Goal: Contribute content: Contribute content

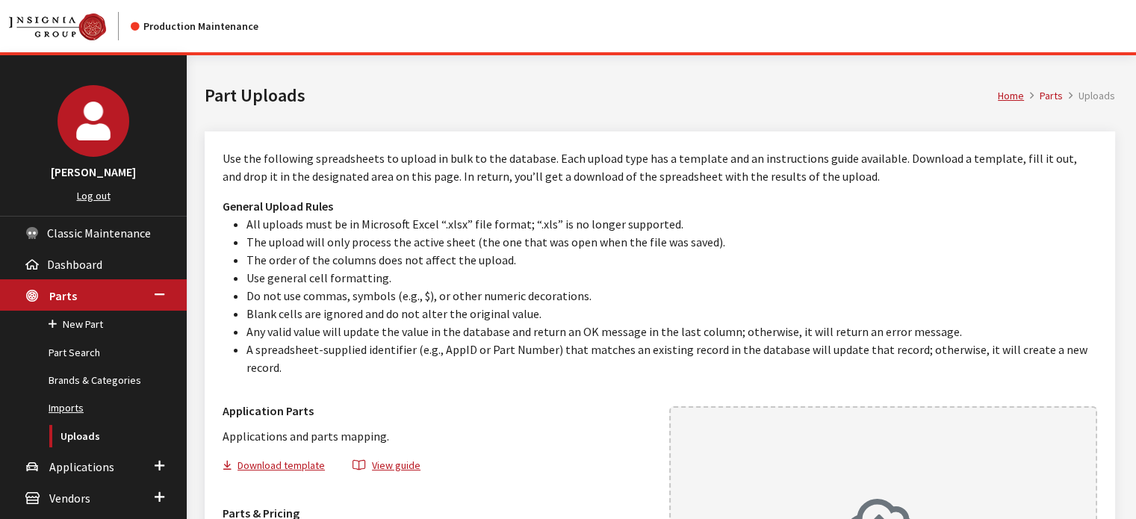
click at [72, 410] on link "Imports" at bounding box center [93, 408] width 187 height 28
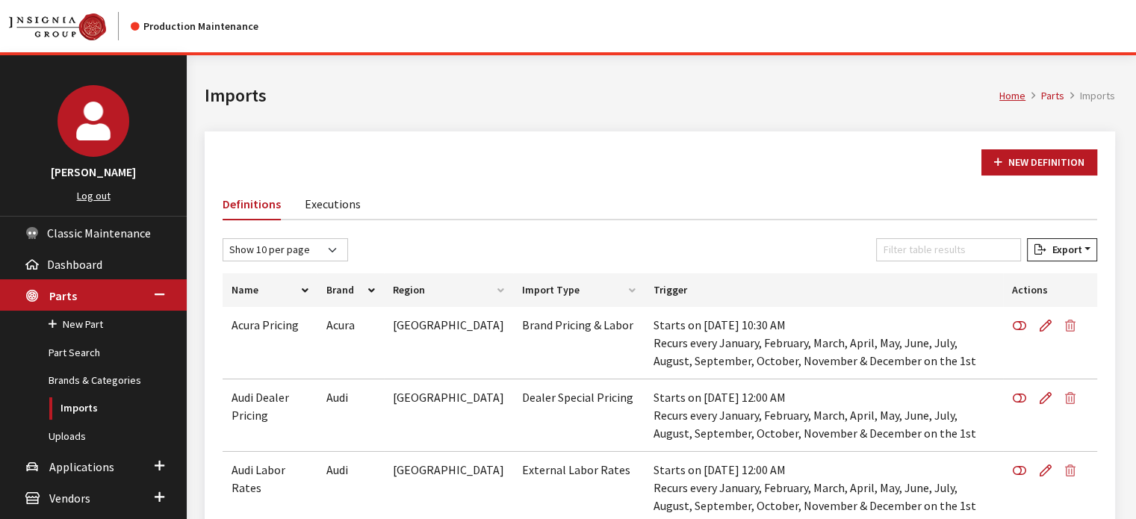
click at [335, 196] on link "Executions" at bounding box center [333, 202] width 56 height 31
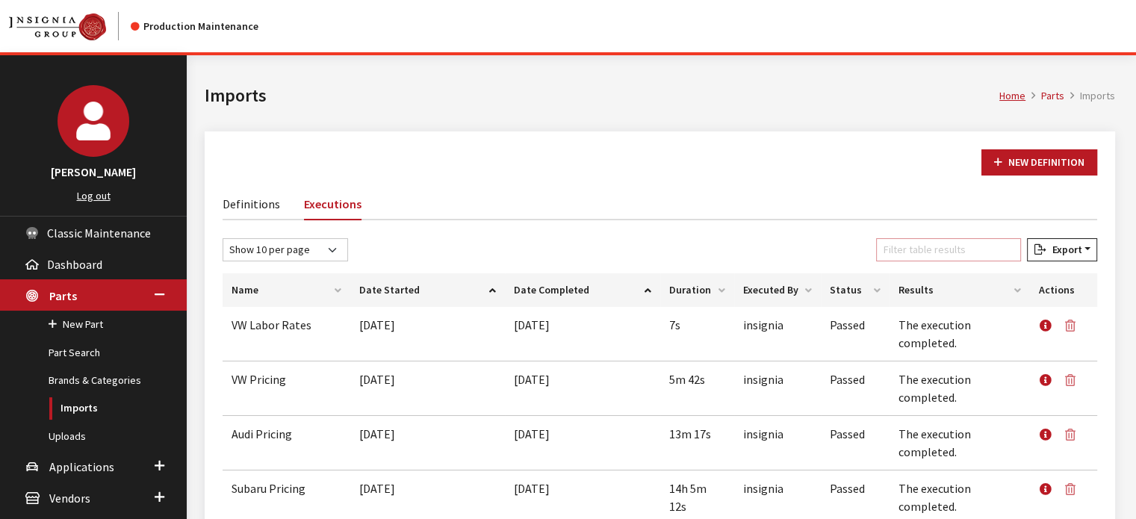
click at [914, 256] on input "Filter table results" at bounding box center [948, 249] width 145 height 23
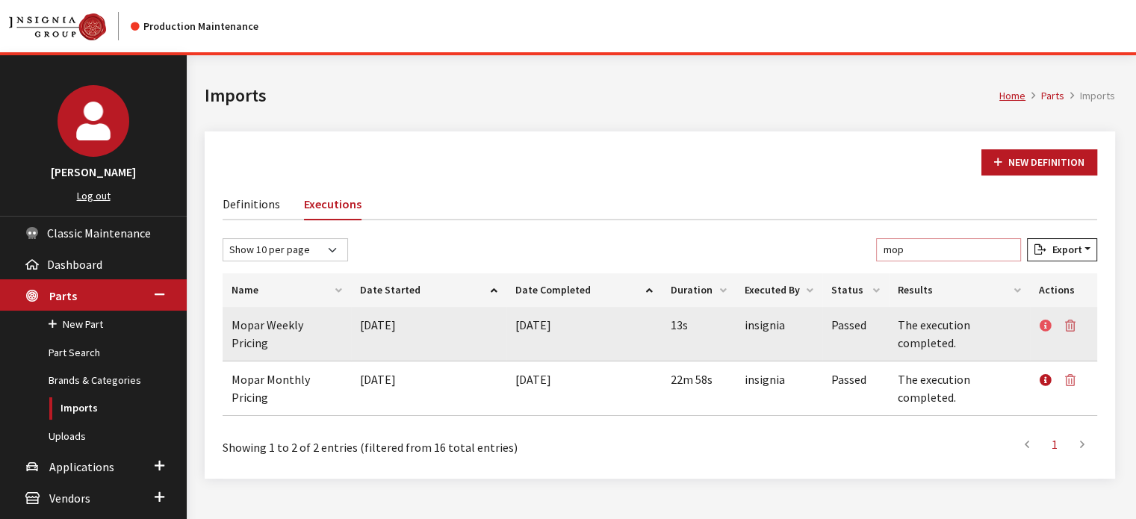
type input "mop"
click at [1047, 326] on icon at bounding box center [1046, 326] width 12 height 12
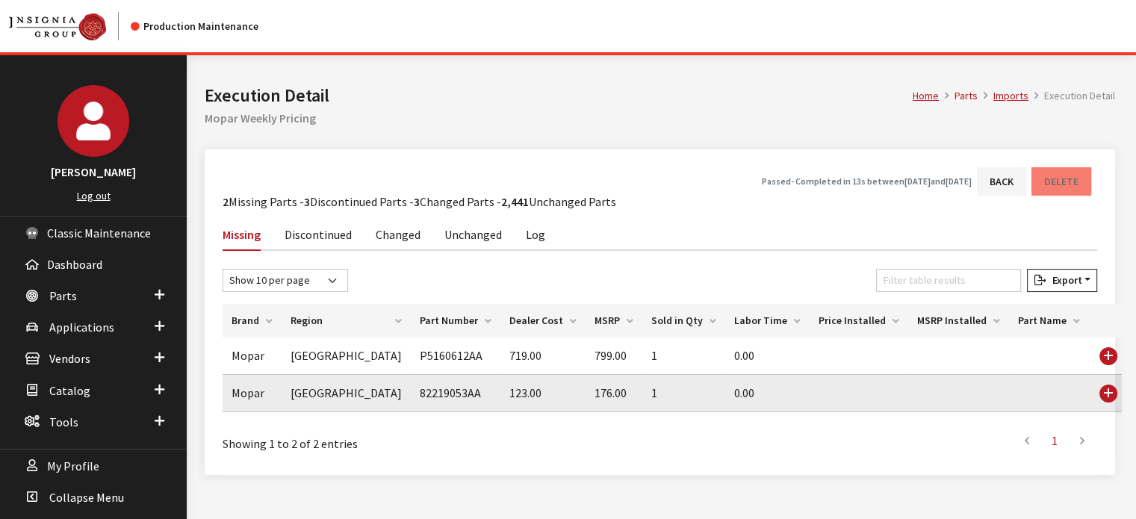
click at [411, 390] on td "82219053AA" at bounding box center [456, 393] width 90 height 37
copy td "82219053AA"
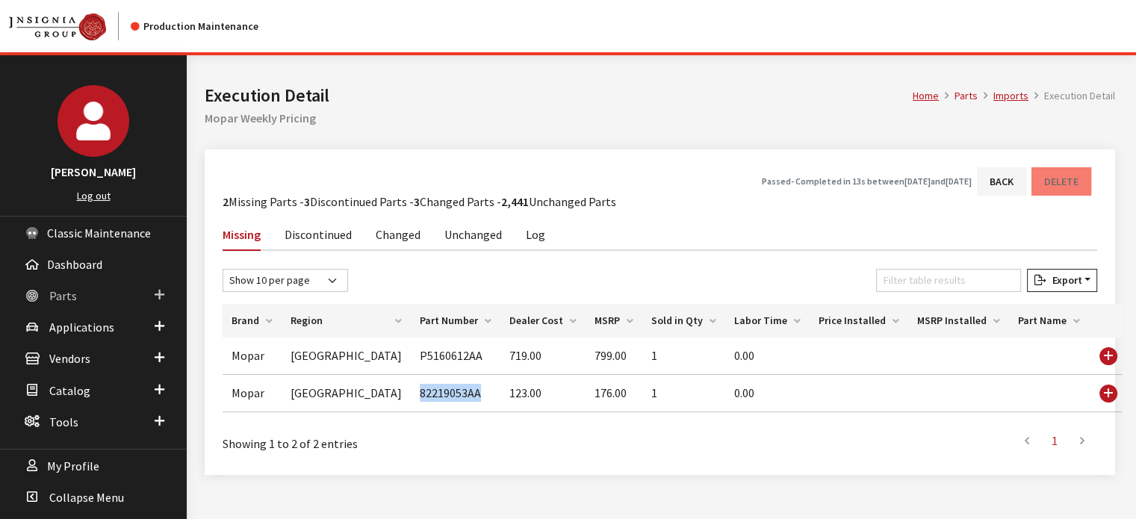
click at [69, 288] on span "Parts" at bounding box center [63, 295] width 28 height 15
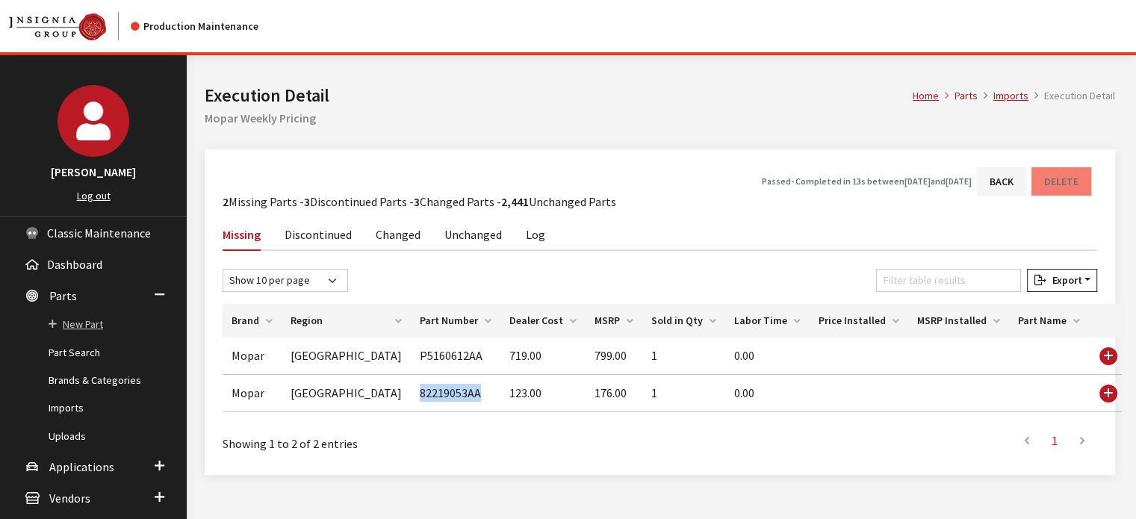
click at [102, 319] on link "New Part" at bounding box center [93, 325] width 187 height 28
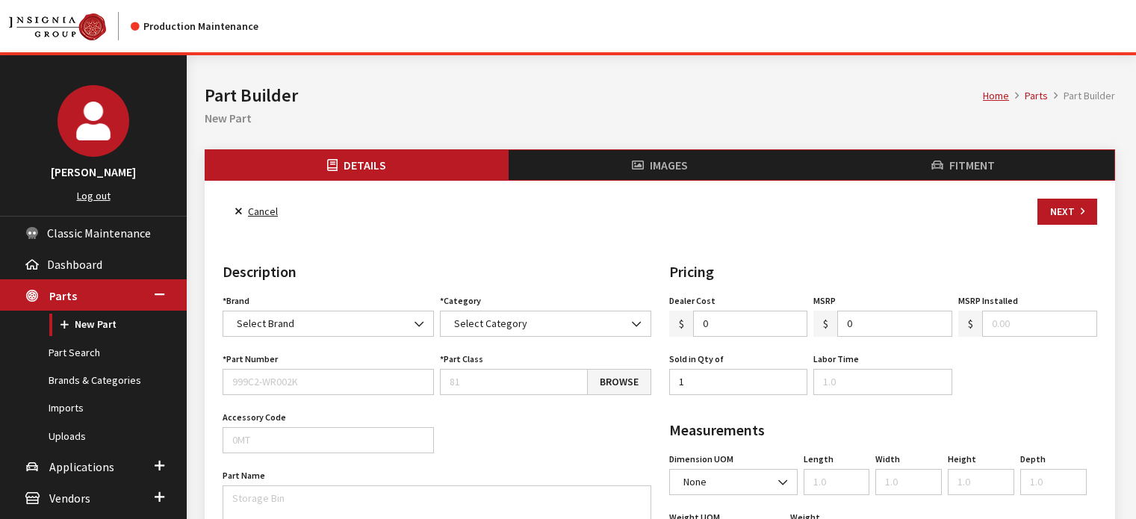
select select
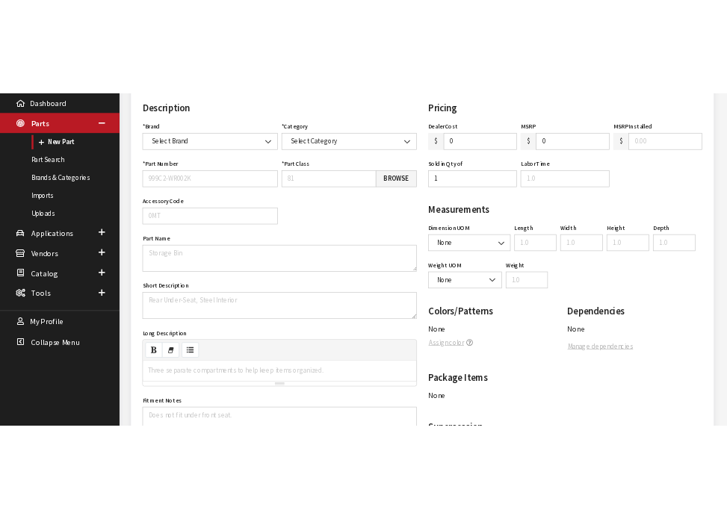
scroll to position [230, 0]
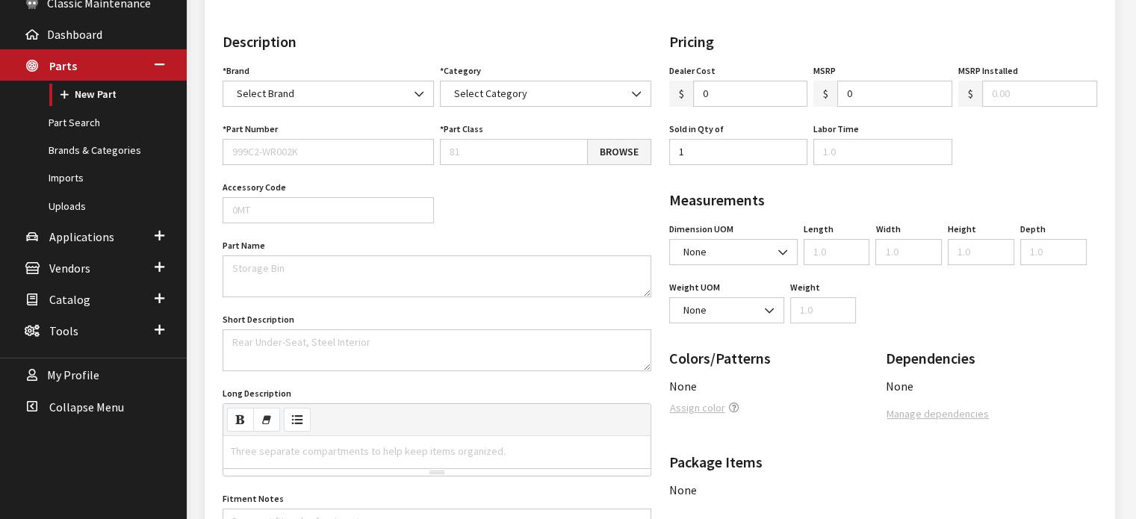
drag, startPoint x: 1055, startPoint y: 170, endPoint x: 1014, endPoint y: 166, distance: 41.3
click at [1053, 170] on div "Dealer Cost $ 0 MSRP $ 0 MSRP Installed $ Sold in Qty of 1 Labor Time Region US…" at bounding box center [883, 119] width 435 height 117
click at [272, 152] on input "Part Number" at bounding box center [328, 152] width 211 height 26
paste input "82219053AA"
type input "82219053AA"
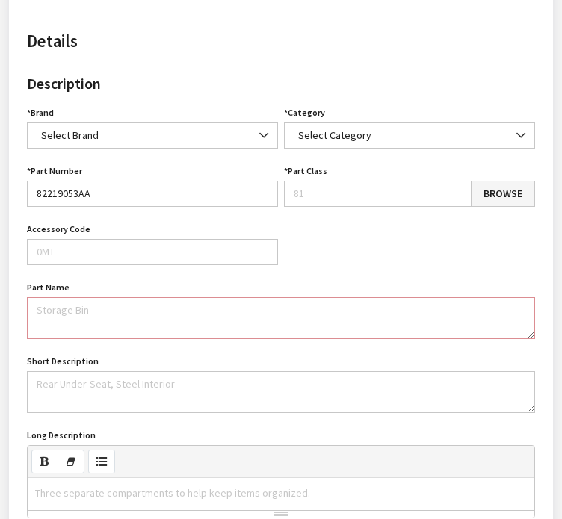
click at [179, 305] on textarea "Part Name" at bounding box center [281, 318] width 508 height 42
paste textarea "All-weather Floor Mats"
type textarea "All-weather Floor Mats"
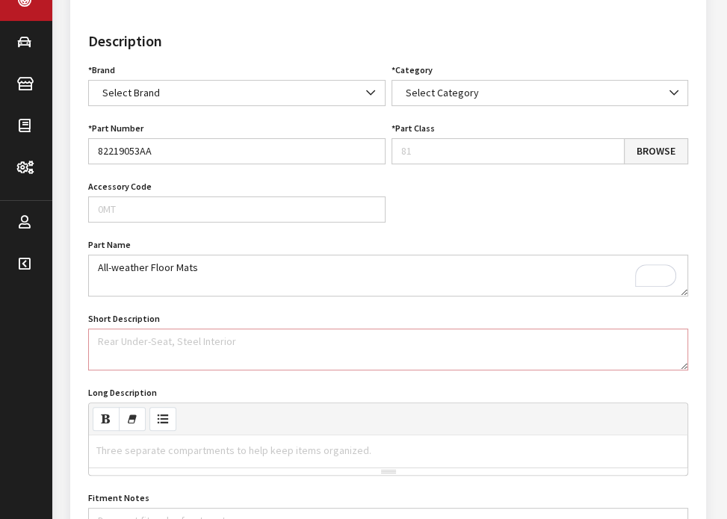
click at [215, 361] on textarea "Short Description" at bounding box center [388, 350] width 600 height 42
paste textarea "All-Weather style Floor Mats are molded in color and feature deep ribs to trap …"
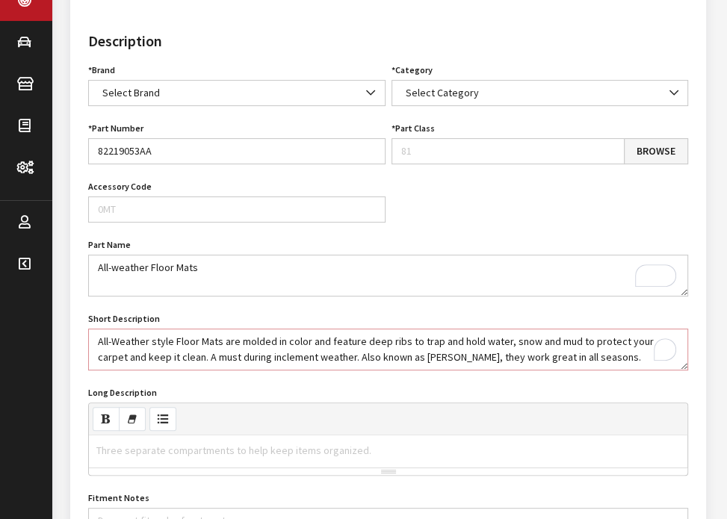
scroll to position [10, 0]
type textarea "All-Weather style Floor Mats are molded in color and feature deep ribs to trap …"
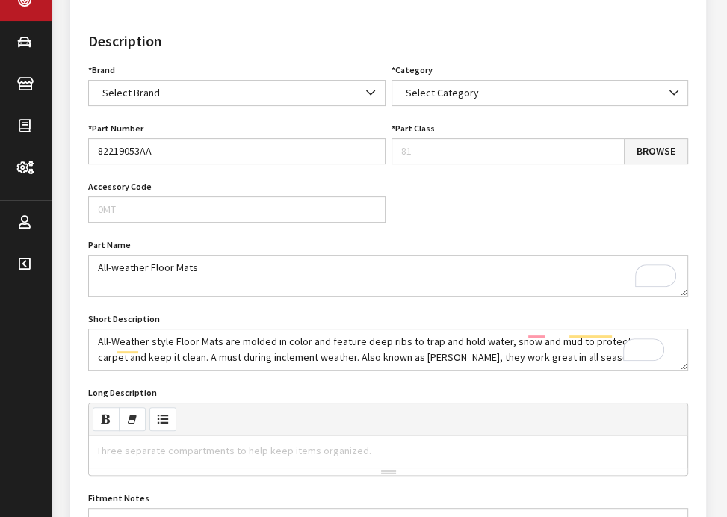
click at [282, 439] on div "Three separate compartments to help keep items organized." at bounding box center [234, 451] width 290 height 31
paste div "To enrich screen reader interactions, please activate Accessibility in Grammarl…"
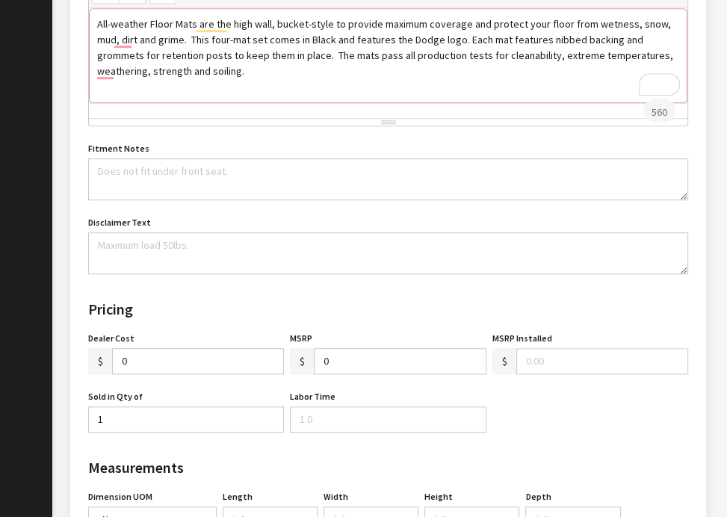
scroll to position [679, 0]
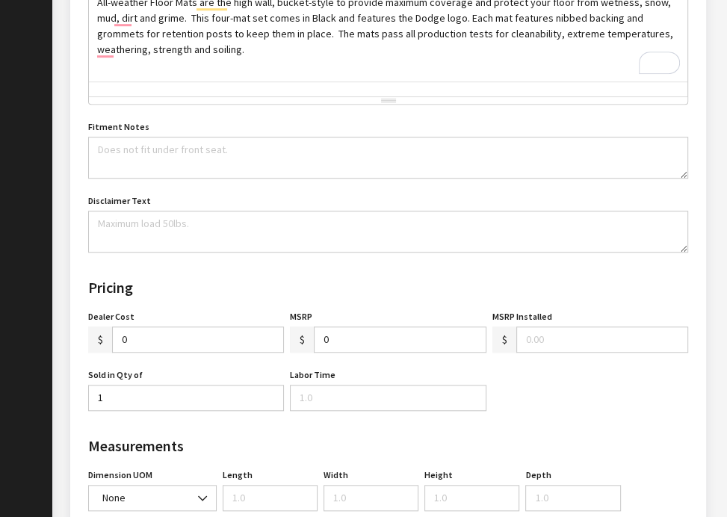
click at [184, 346] on input "0" at bounding box center [198, 339] width 172 height 26
type input "123.00"
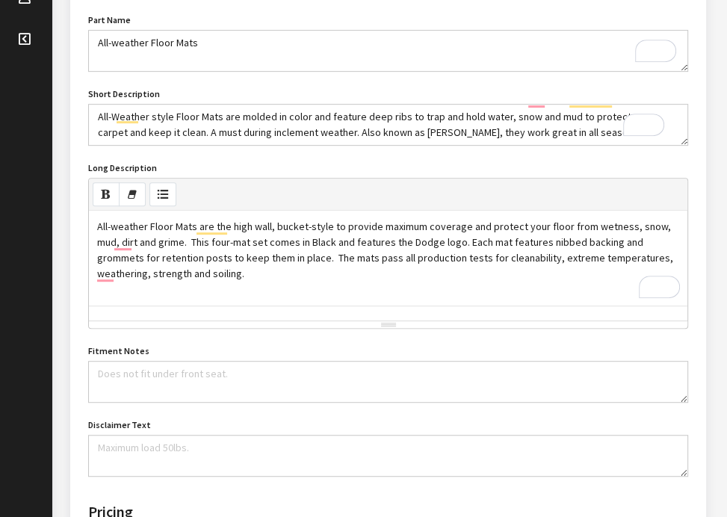
type input "176.00"
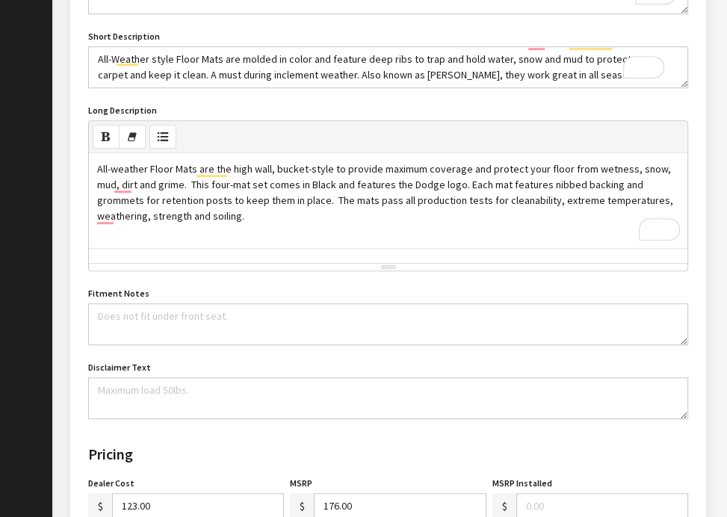
scroll to position [64, 0]
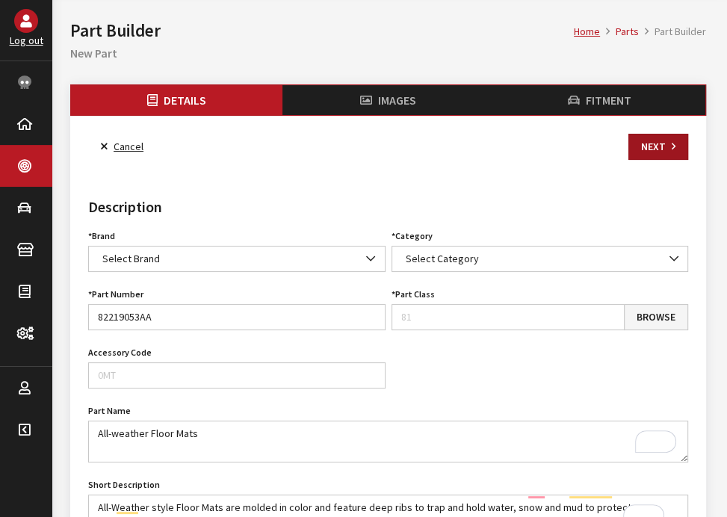
click at [643, 155] on button "Next" at bounding box center [658, 147] width 60 height 26
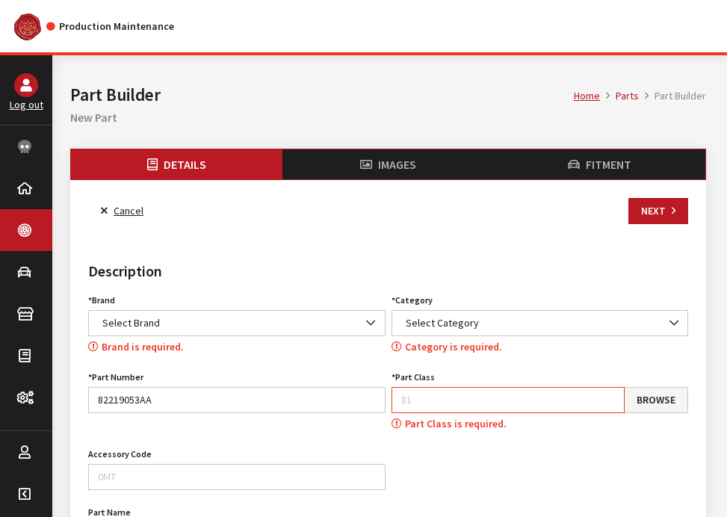
select select
type input "123.00"
type input "176.00"
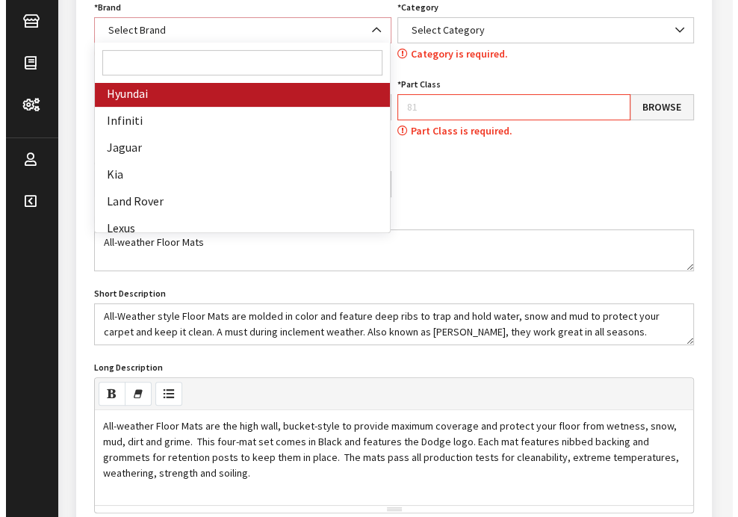
scroll to position [448, 0]
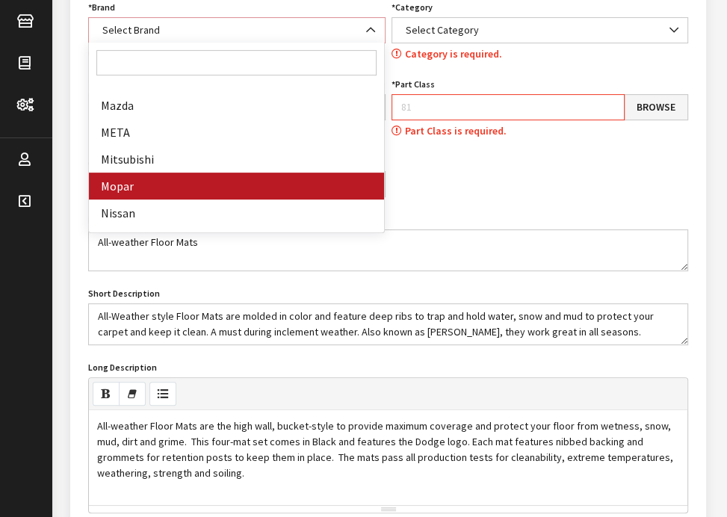
select select "3"
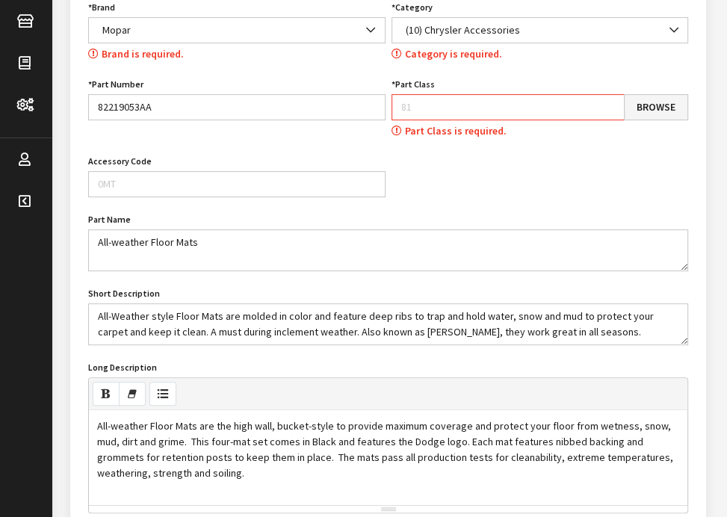
click at [639, 101] on link "Browse" at bounding box center [656, 107] width 64 height 26
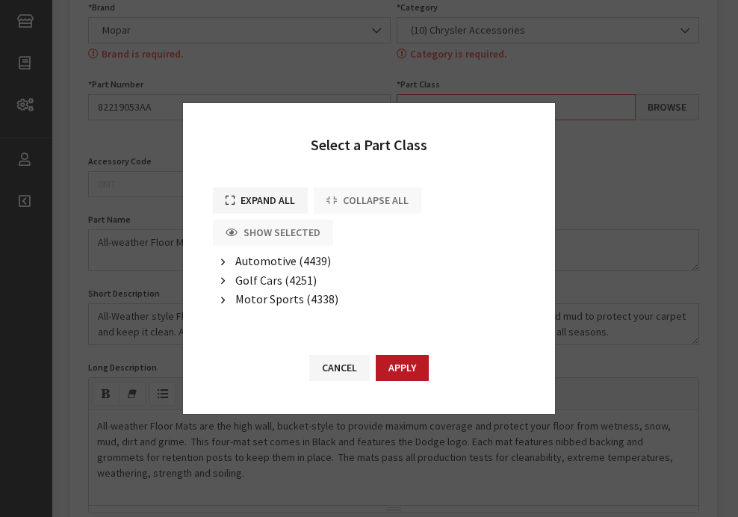
click at [264, 264] on span "Automotive (4439)" at bounding box center [283, 260] width 96 height 15
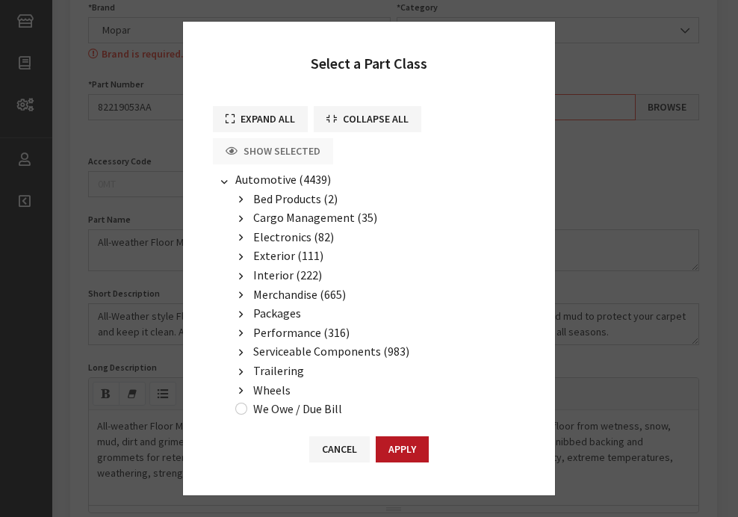
click at [253, 269] on span "Interior (222)" at bounding box center [287, 274] width 69 height 15
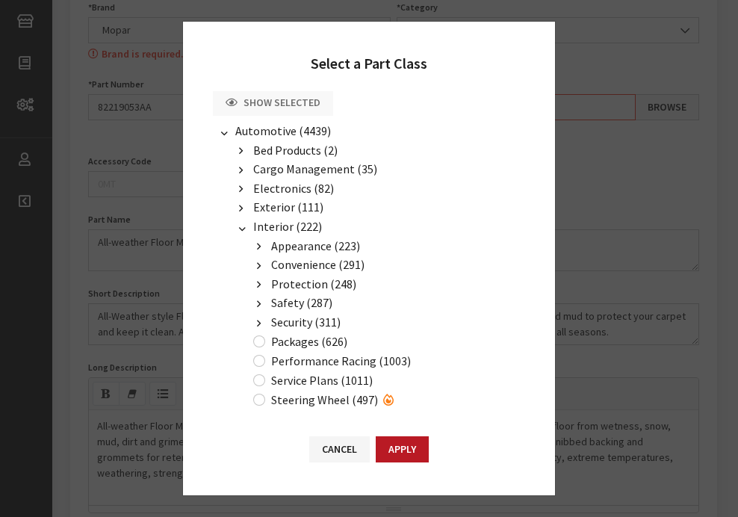
scroll to position [75, 0]
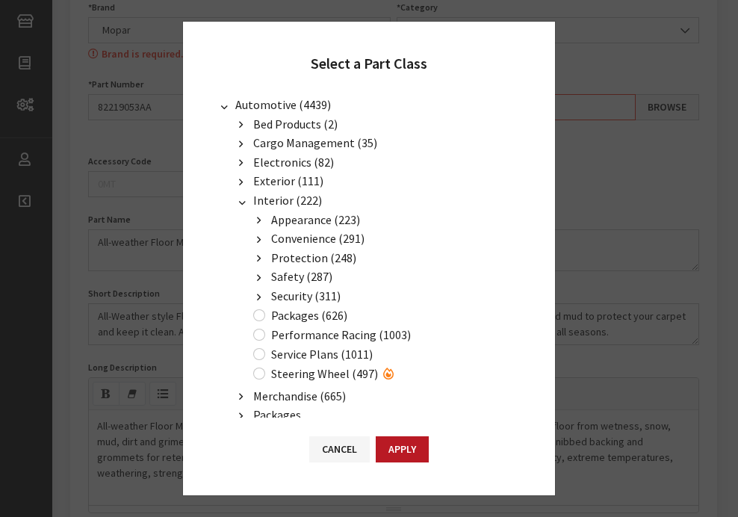
click at [318, 254] on span "Protection (248)" at bounding box center [313, 257] width 85 height 15
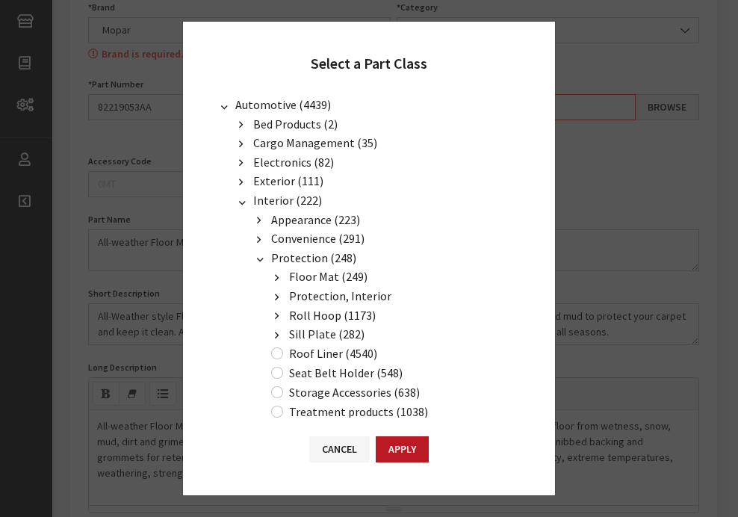
click at [322, 274] on span "Floor Mat (249)" at bounding box center [328, 276] width 78 height 15
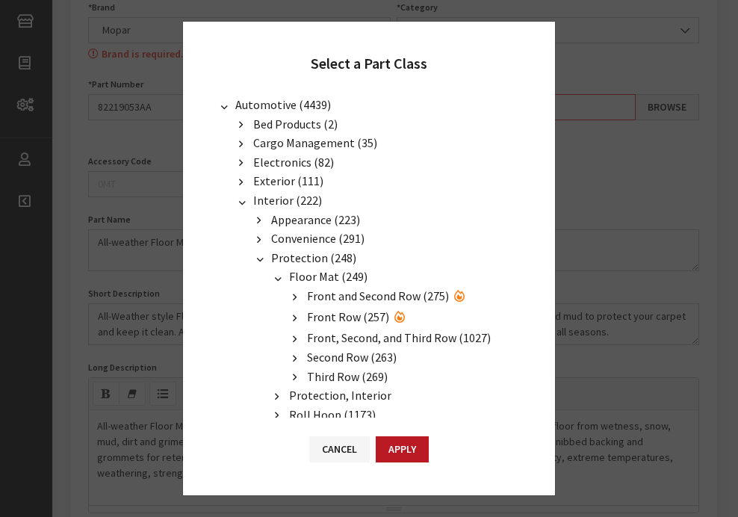
click at [328, 290] on span "Front and Second Row (275)" at bounding box center [378, 295] width 142 height 15
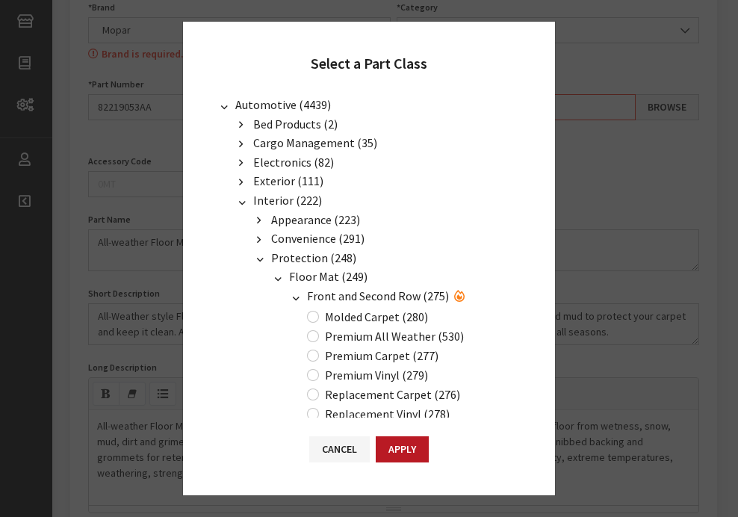
click at [370, 329] on label "Premium All Weather (530)" at bounding box center [394, 336] width 139 height 18
click at [319, 330] on input "Premium All Weather (530)" at bounding box center [313, 336] width 12 height 12
radio input "true"
drag, startPoint x: 397, startPoint y: 457, endPoint x: 412, endPoint y: 441, distance: 22.2
click at [397, 456] on button "Apply" at bounding box center [402, 449] width 53 height 26
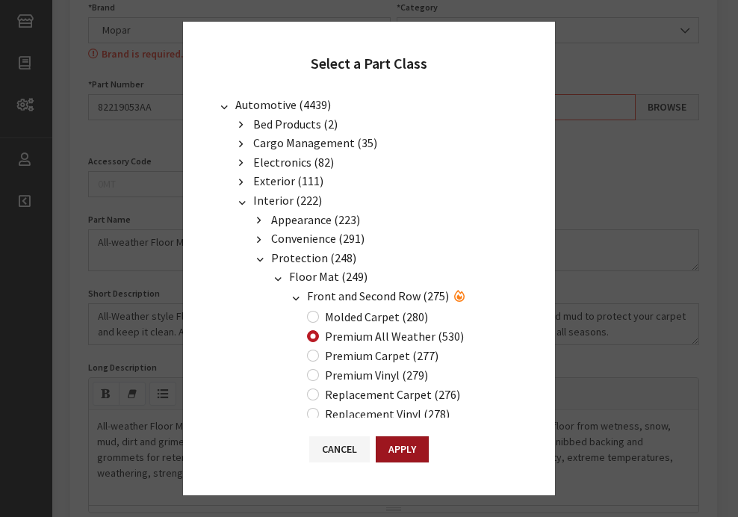
type input "530"
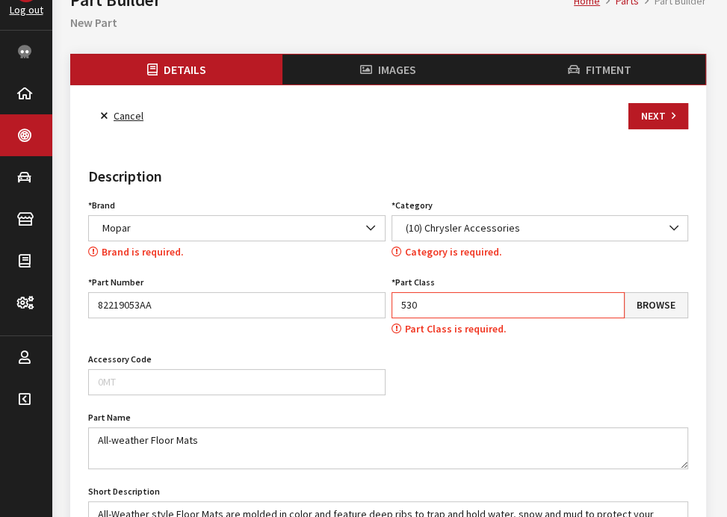
scroll to position [0, 0]
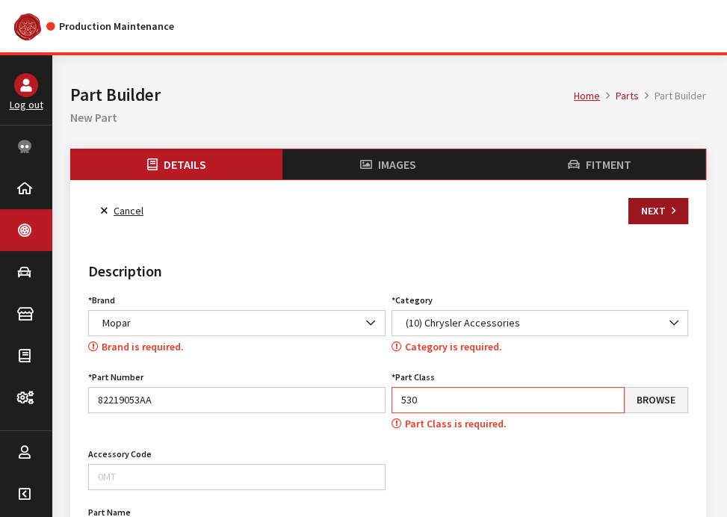
click at [642, 208] on button "Next" at bounding box center [658, 211] width 60 height 26
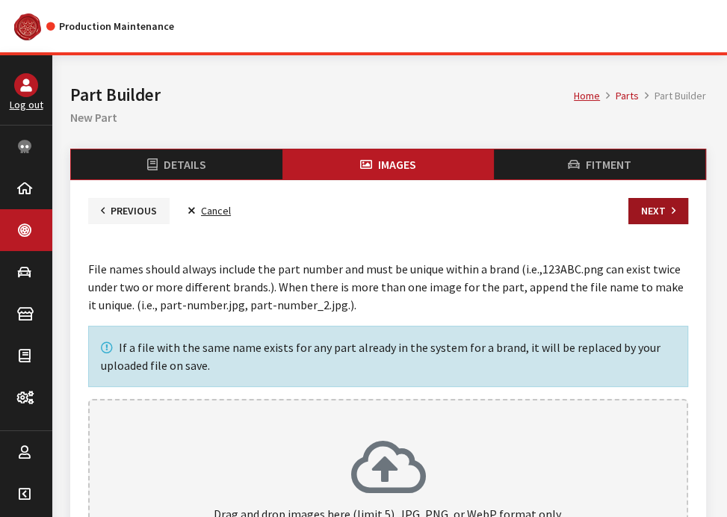
drag, startPoint x: 0, startPoint y: 0, endPoint x: 654, endPoint y: 214, distance: 688.4
click at [654, 214] on button "Next" at bounding box center [658, 211] width 60 height 26
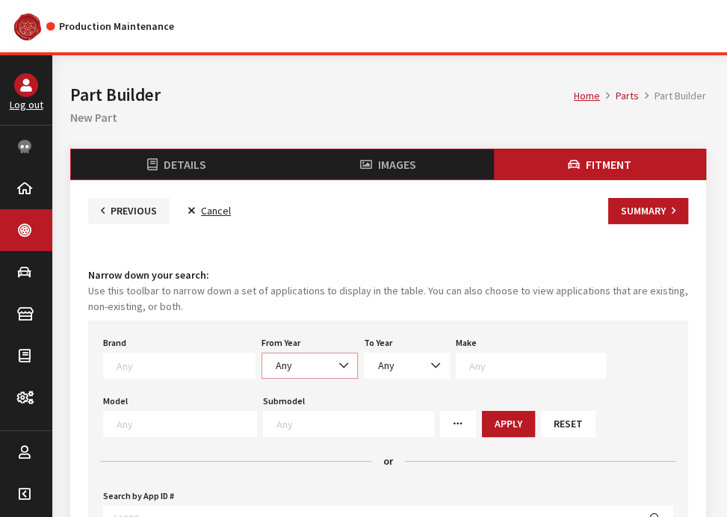
click at [283, 356] on span "Any" at bounding box center [309, 366] width 96 height 26
click at [164, 368] on textarea "Search" at bounding box center [186, 365] width 138 height 13
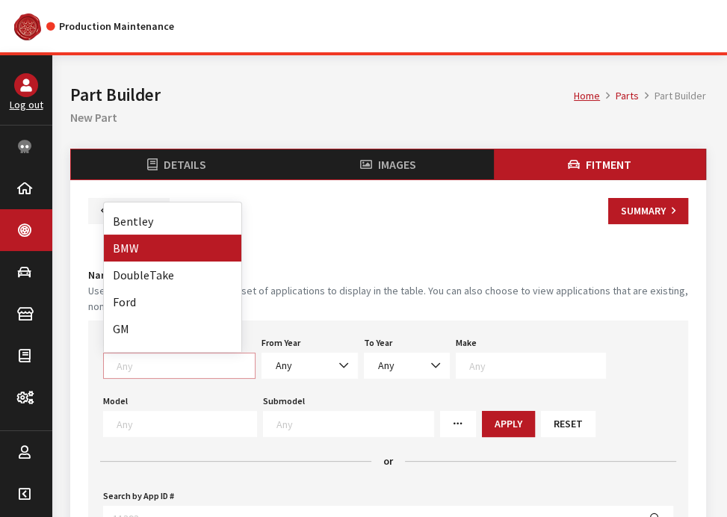
select select "659"
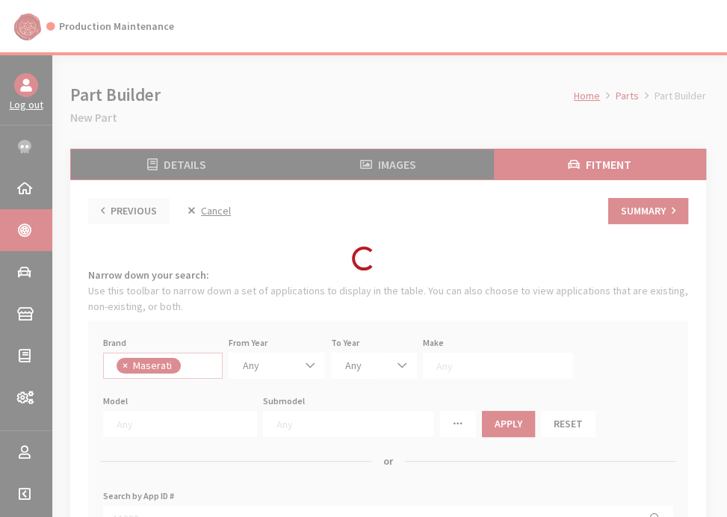
scroll to position [222, 0]
select select
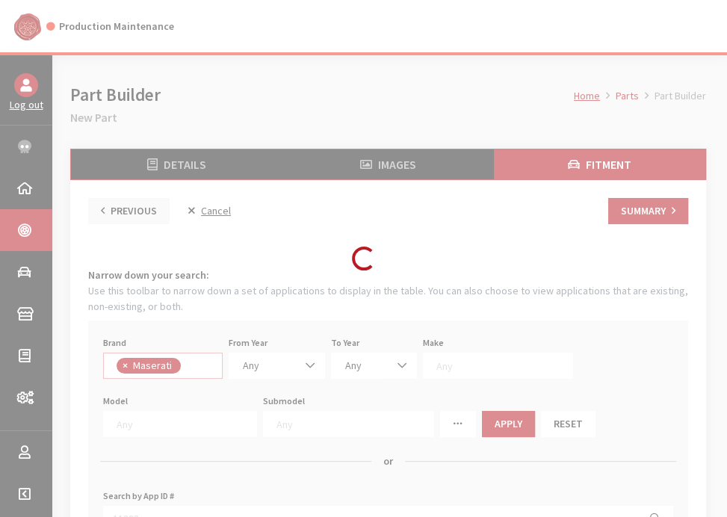
select select
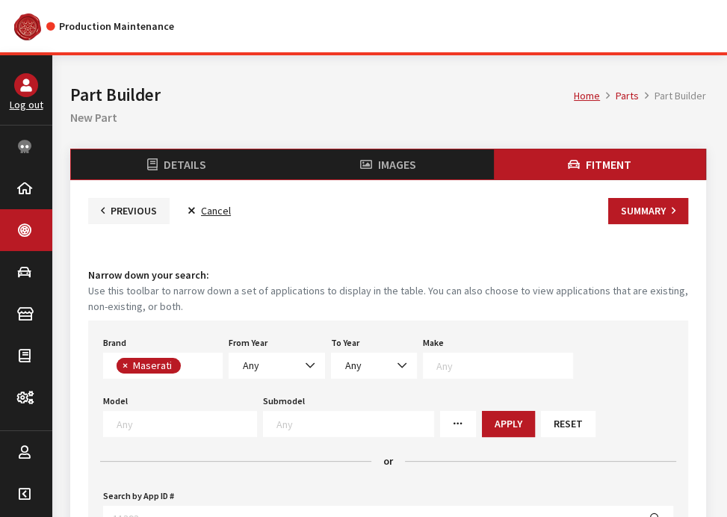
drag, startPoint x: 188, startPoint y: 271, endPoint x: 128, endPoint y: 363, distance: 109.6
click at [128, 363] on button "×" at bounding box center [124, 366] width 15 height 16
select select
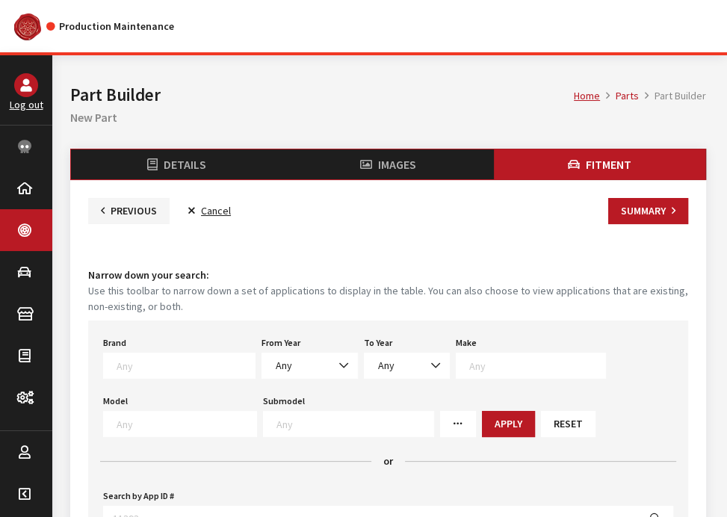
select select
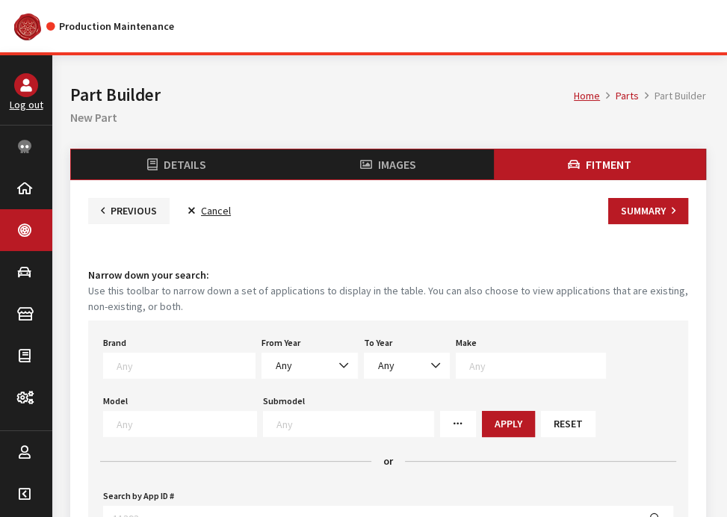
scroll to position [374, 0]
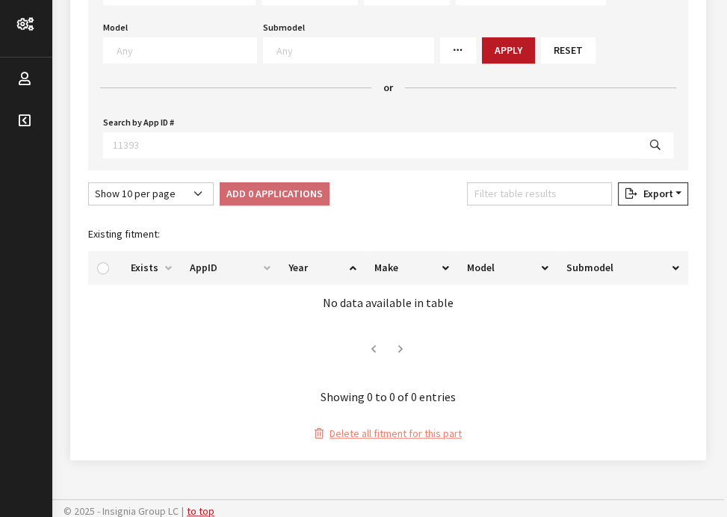
click at [197, 17] on div "Model 1 Series 124 Spider 1500 1500 1500 Classic 190 FSH Sport 190FSH Sport 195…" at bounding box center [180, 40] width 160 height 46
click at [191, 38] on span at bounding box center [180, 50] width 154 height 26
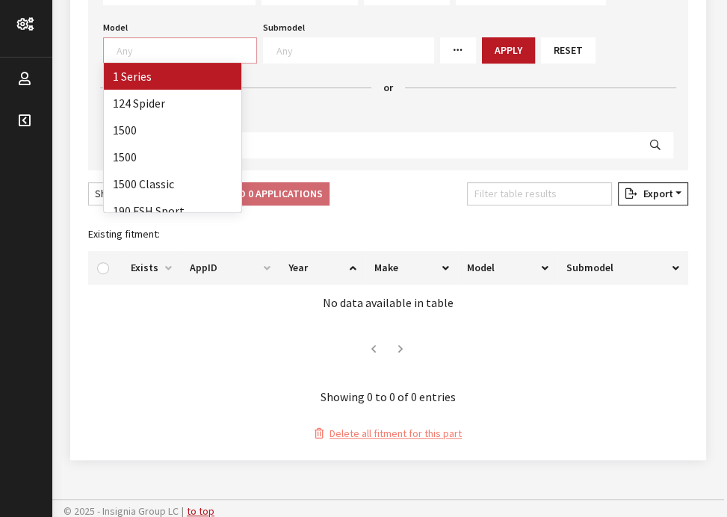
click at [373, 167] on div "Fitment Narrow down your search: Use this toolbar to narrow down a set of appli…" at bounding box center [388, 164] width 606 height 556
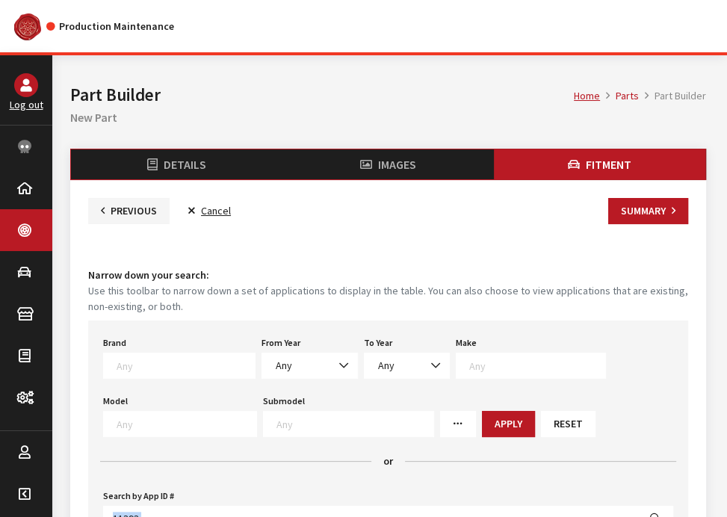
click at [155, 355] on span at bounding box center [179, 366] width 152 height 26
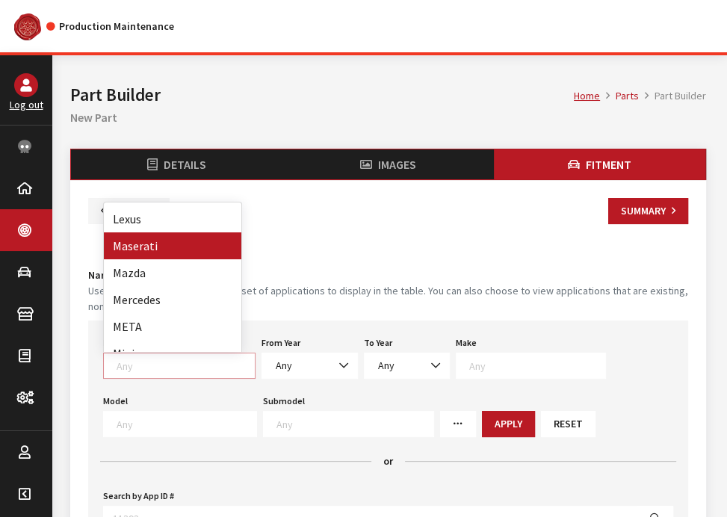
scroll to position [523, 0]
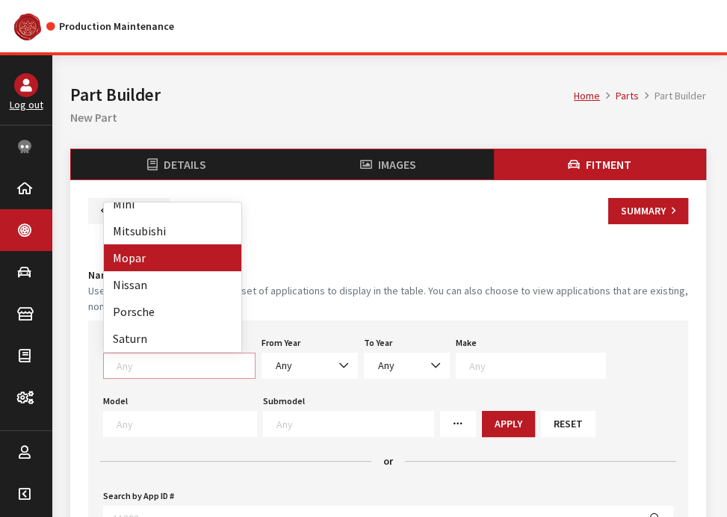
select select "3"
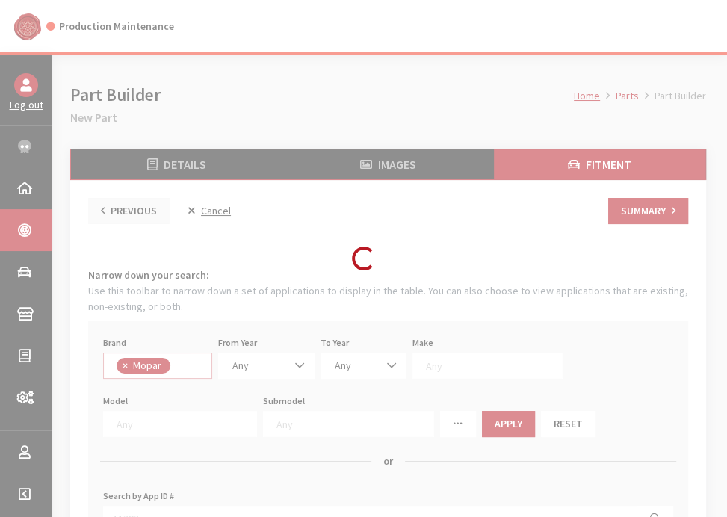
scroll to position [1, 0]
select select
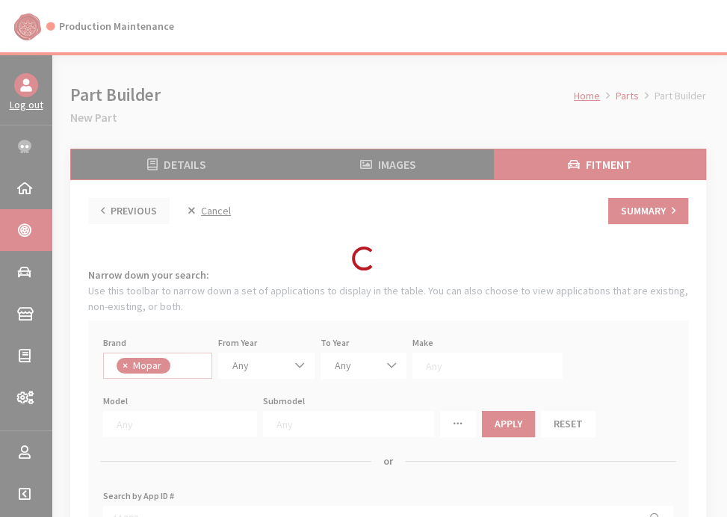
select select
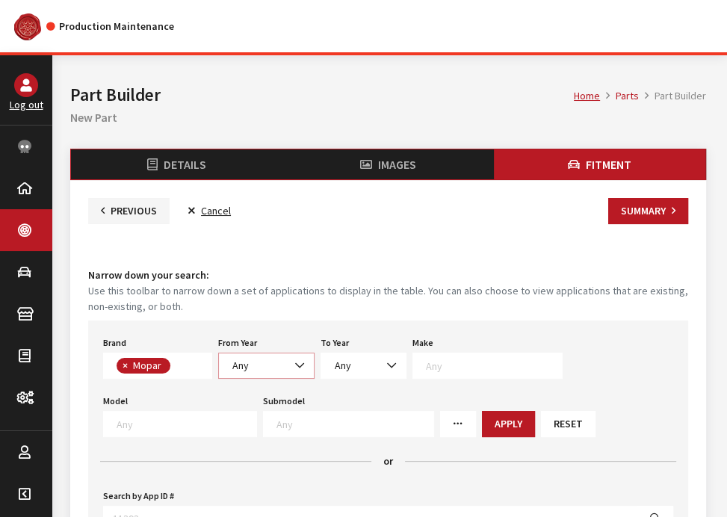
click at [291, 364] on span at bounding box center [300, 365] width 25 height 25
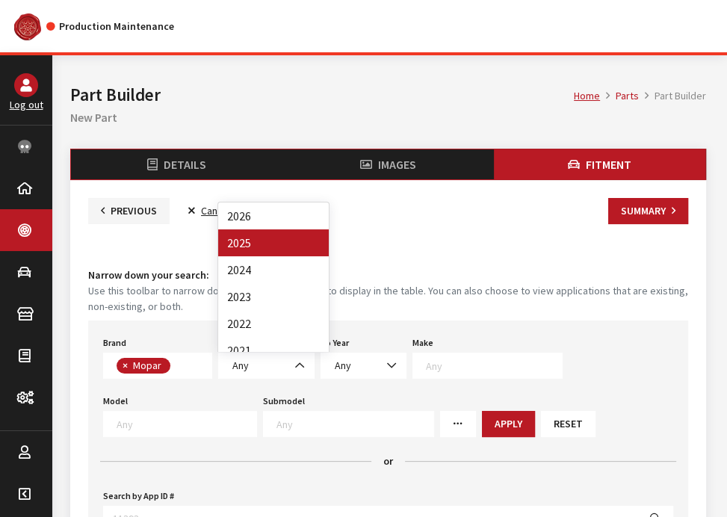
drag, startPoint x: 301, startPoint y: 232, endPoint x: 302, endPoint y: 240, distance: 7.5
select select "2025"
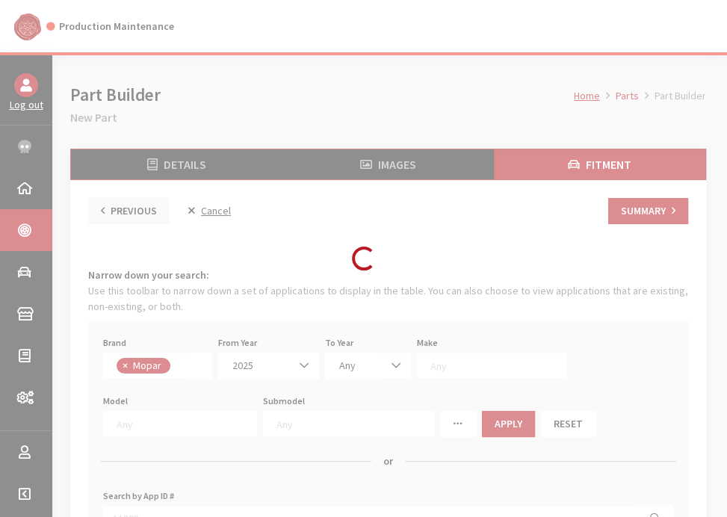
select select
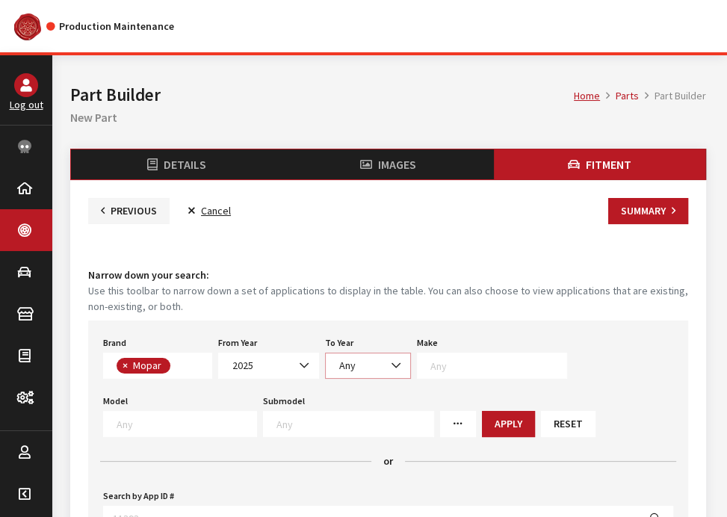
click at [391, 358] on b at bounding box center [391, 358] width 0 height 0
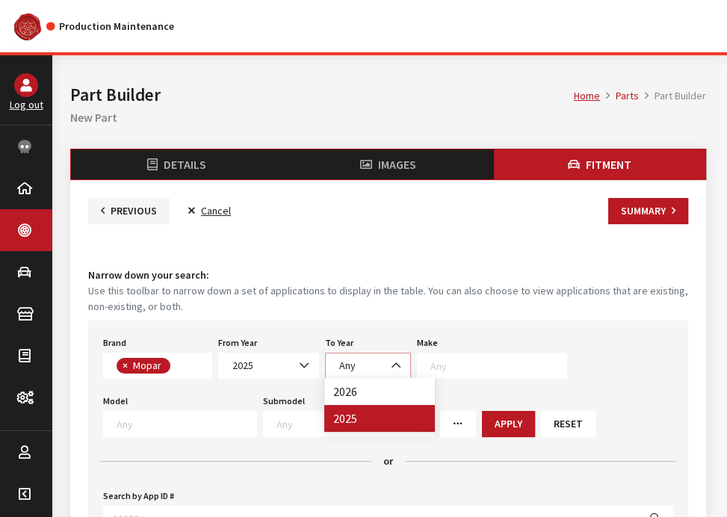
select select "2026"
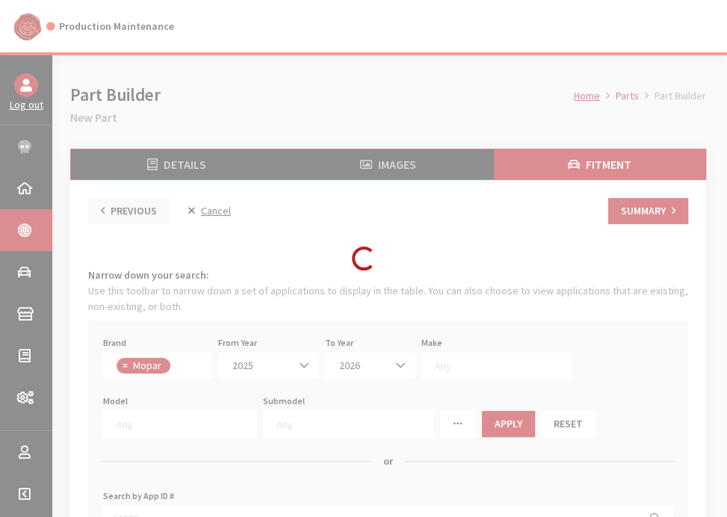
click at [362, 394] on div "Loading..." at bounding box center [363, 258] width 727 height 517
select select
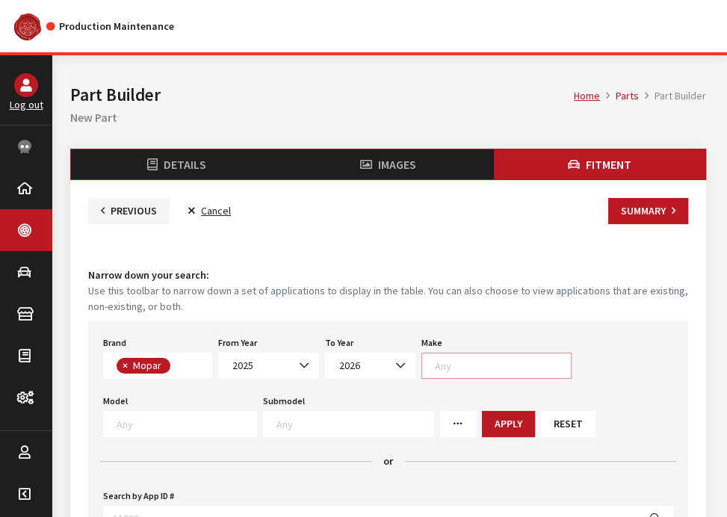
click at [502, 368] on textarea "Search" at bounding box center [503, 365] width 136 height 13
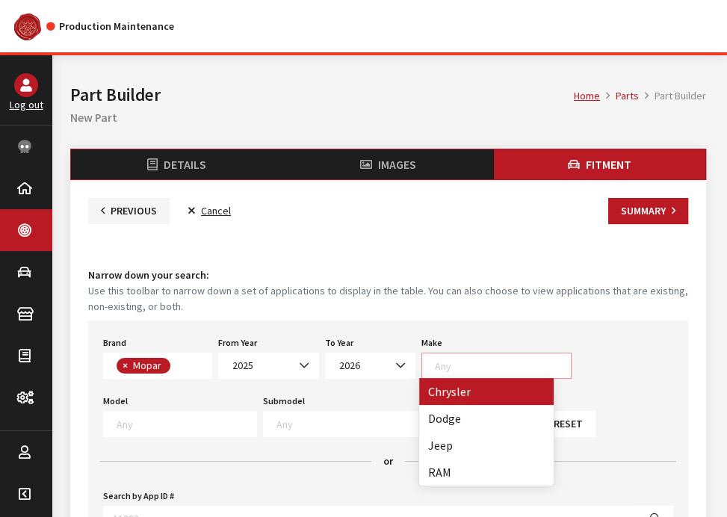
select select "14"
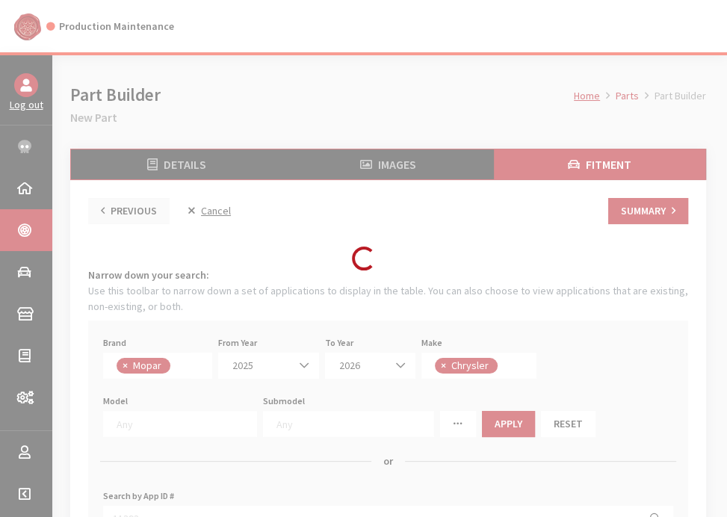
click at [492, 382] on div "Modal title Cancel Yes OK Modal title OK Assign Color/Pattern Colors for this b…" at bounding box center [388, 475] width 672 height 841
select select
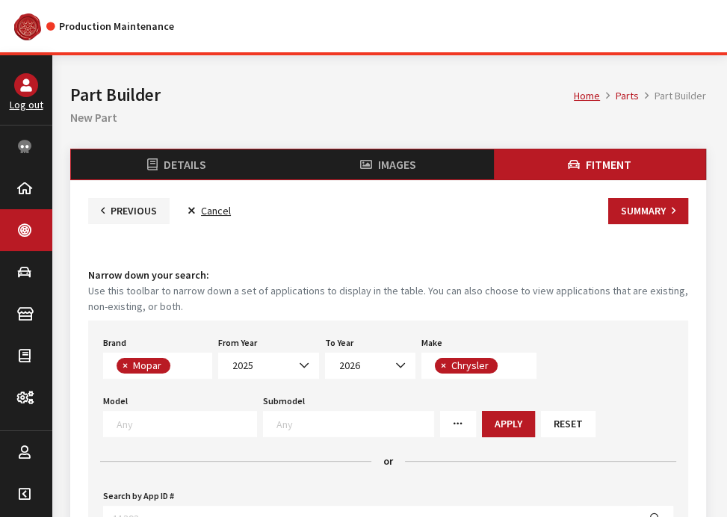
click at [441, 365] on span "×" at bounding box center [443, 365] width 5 height 13
select select
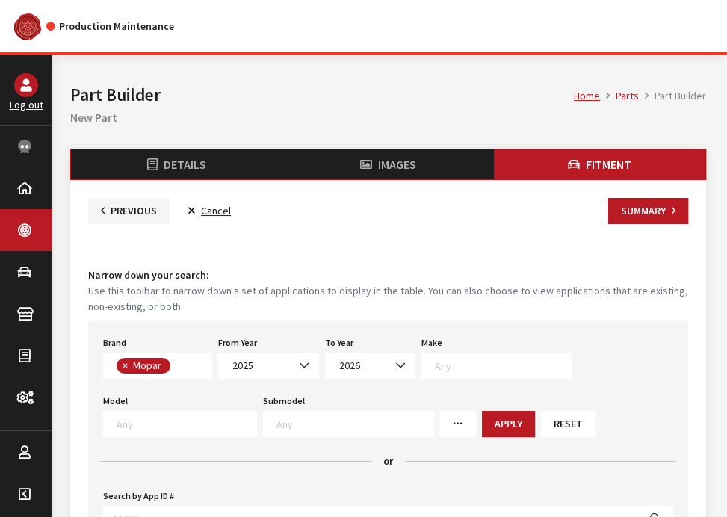
click at [441, 365] on textarea "Search" at bounding box center [503, 365] width 136 height 13
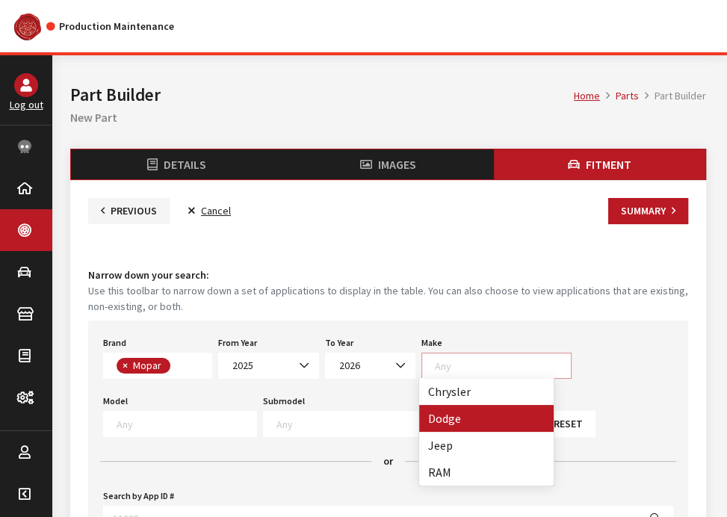
select select "15"
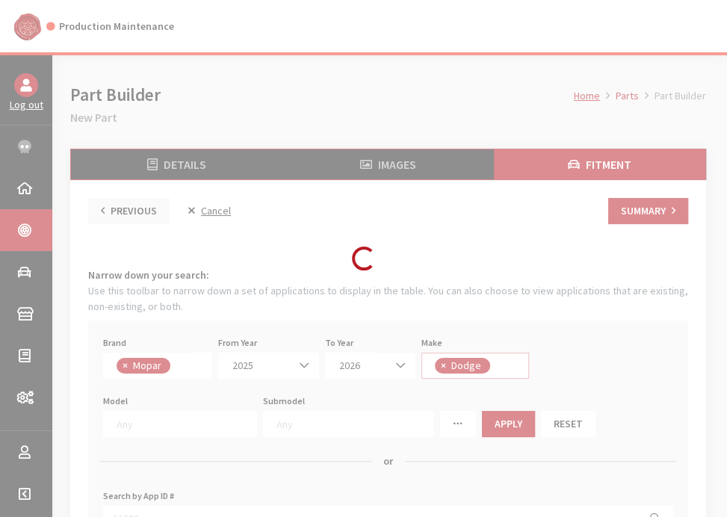
scroll to position [1, 0]
select select
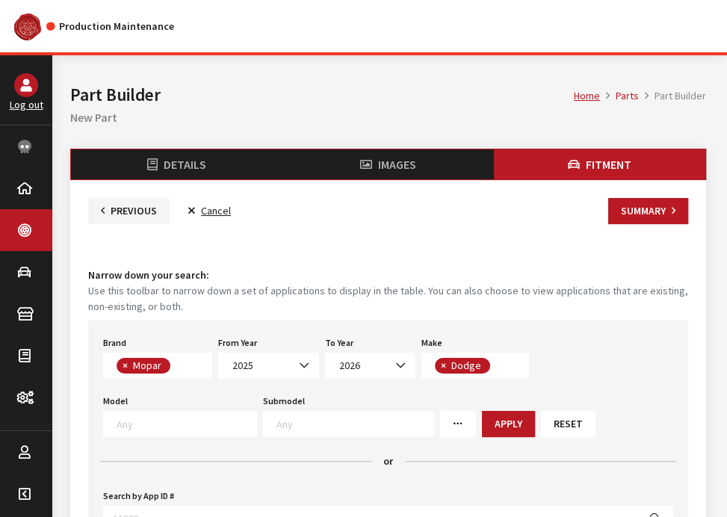
click at [276, 421] on textarea "Search" at bounding box center [354, 423] width 157 height 13
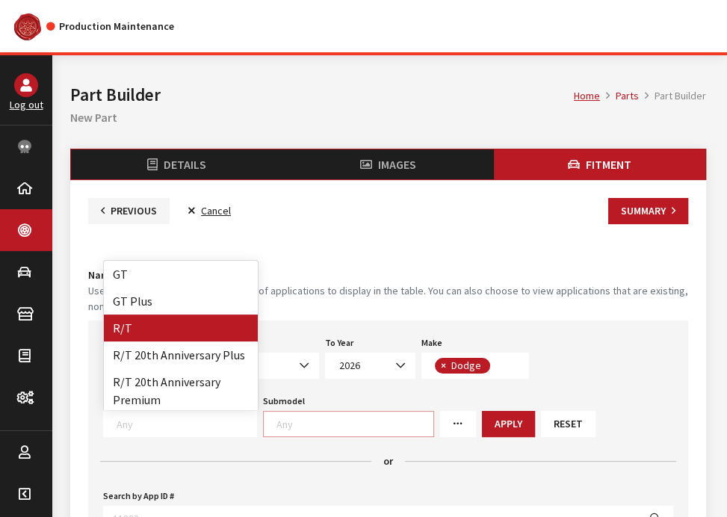
click at [256, 417] on textarea "Search" at bounding box center [187, 423] width 140 height 13
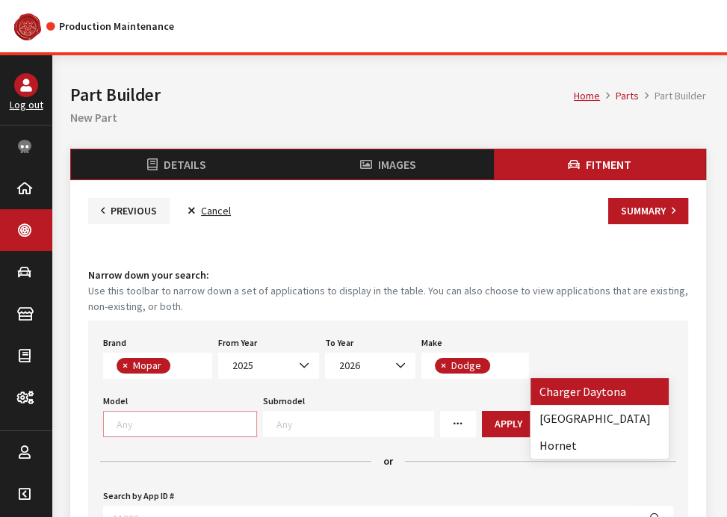
select select "1410"
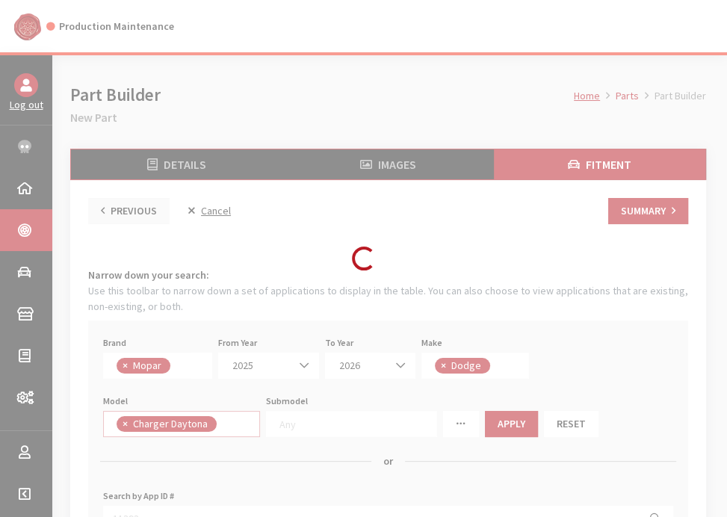
select select
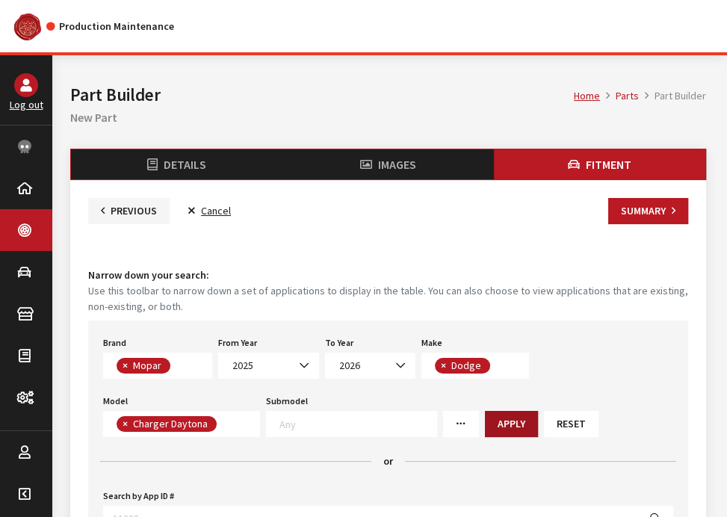
click at [486, 423] on button "Apply" at bounding box center [511, 424] width 53 height 26
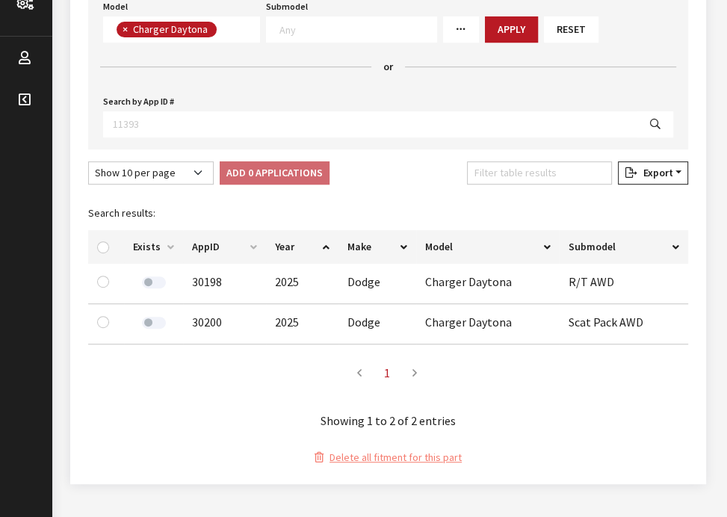
scroll to position [423, 0]
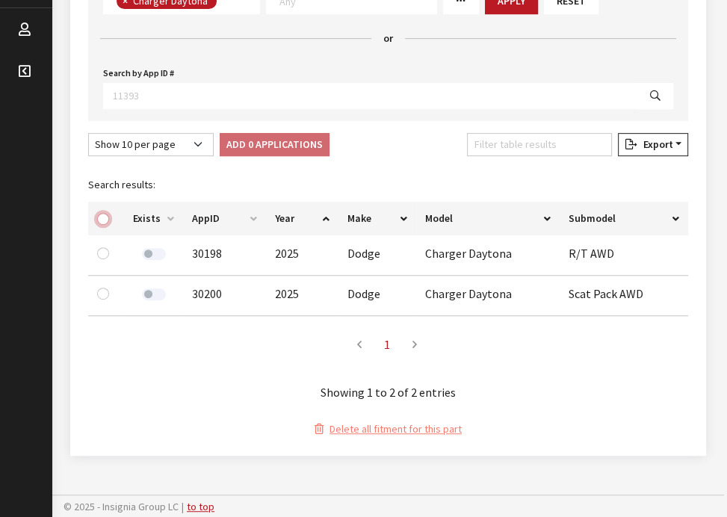
click at [100, 222] on input "checkbox" at bounding box center [103, 219] width 12 height 12
checkbox input "true"
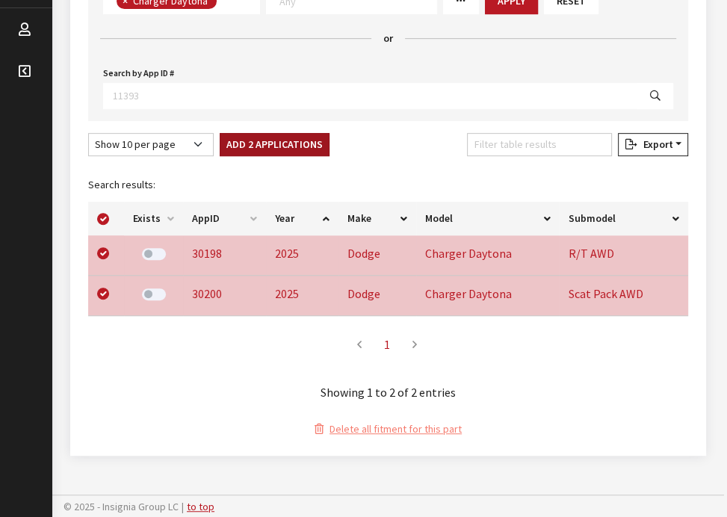
click at [248, 152] on button "Add 2 Applications" at bounding box center [275, 144] width 110 height 23
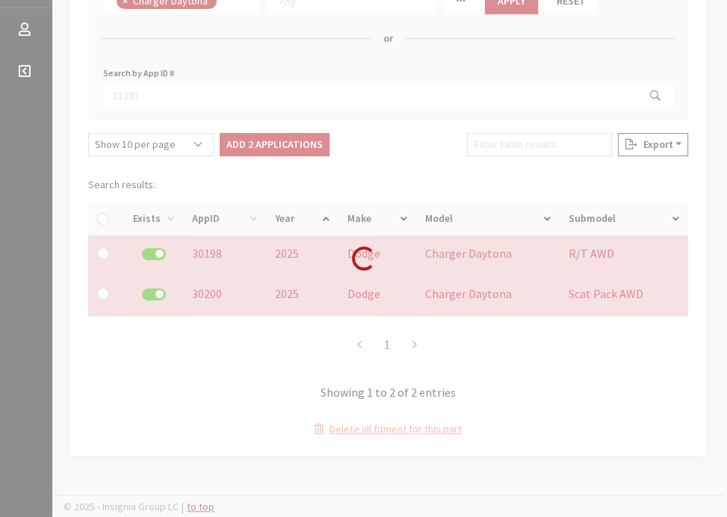
checkbox input "false"
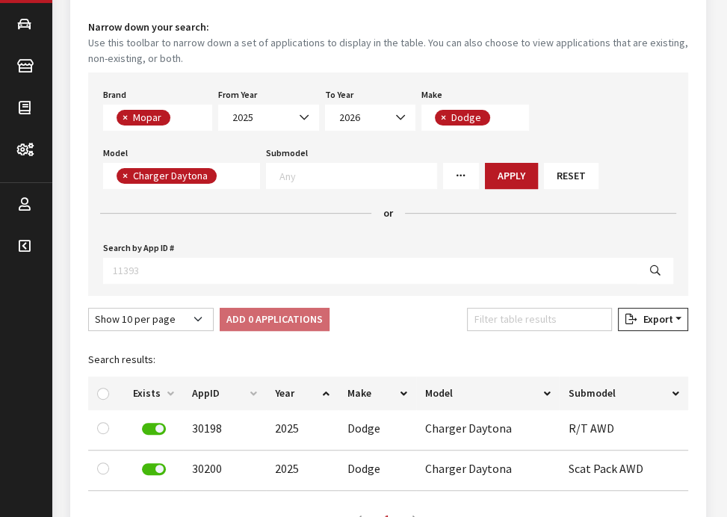
scroll to position [124, 0]
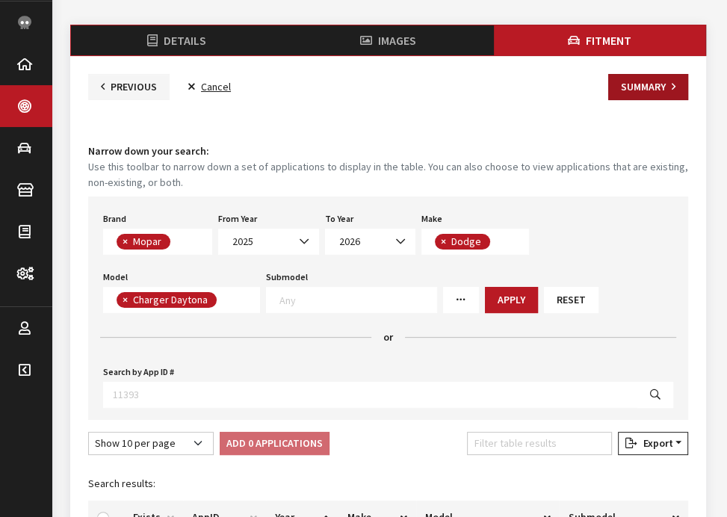
click at [642, 74] on button "Summary" at bounding box center [648, 87] width 80 height 26
click at [640, 92] on button "Summary" at bounding box center [648, 87] width 80 height 26
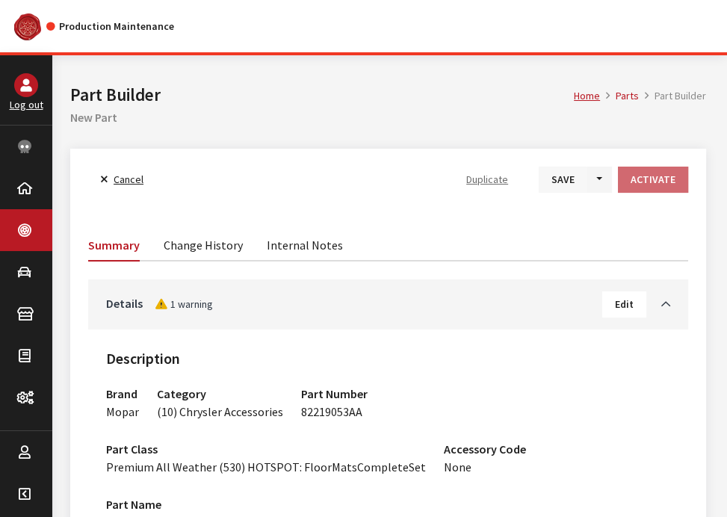
click at [577, 182] on button "Save" at bounding box center [563, 180] width 49 height 26
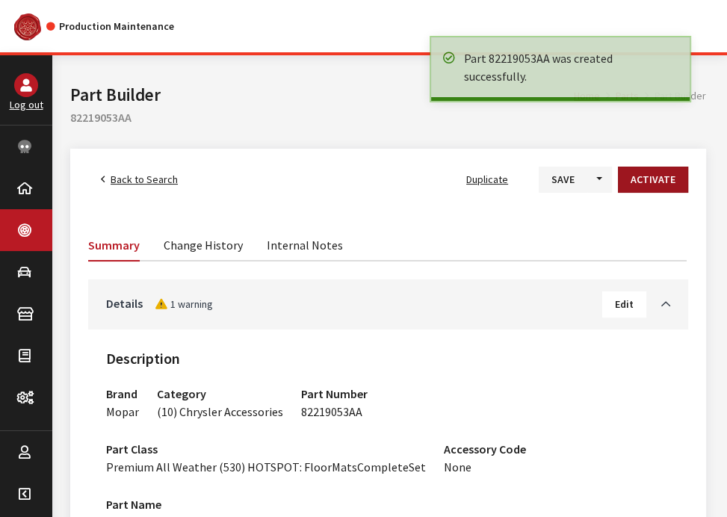
click at [669, 177] on button "Activate" at bounding box center [653, 180] width 70 height 26
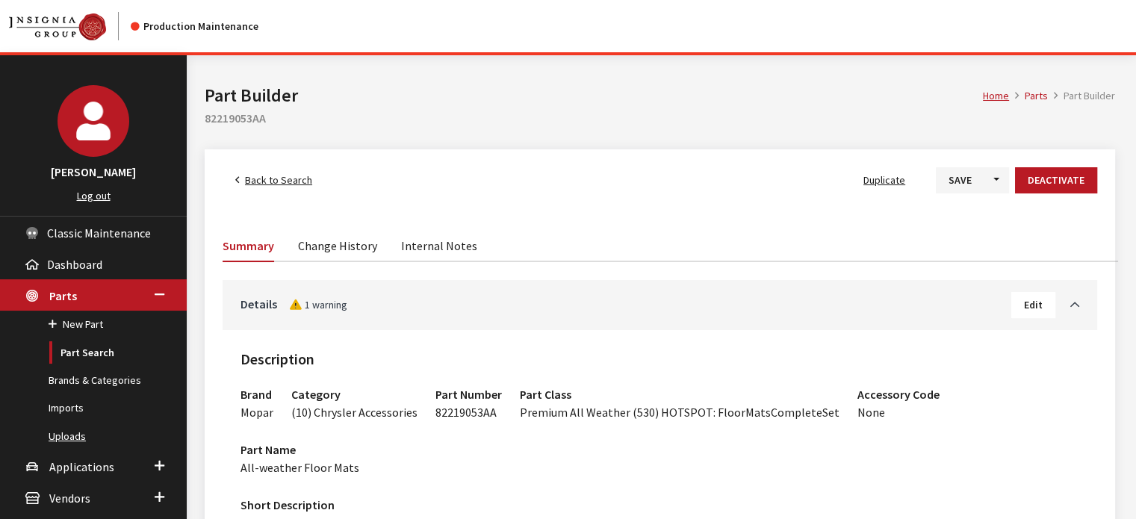
click at [72, 435] on link "Uploads" at bounding box center [93, 437] width 187 height 28
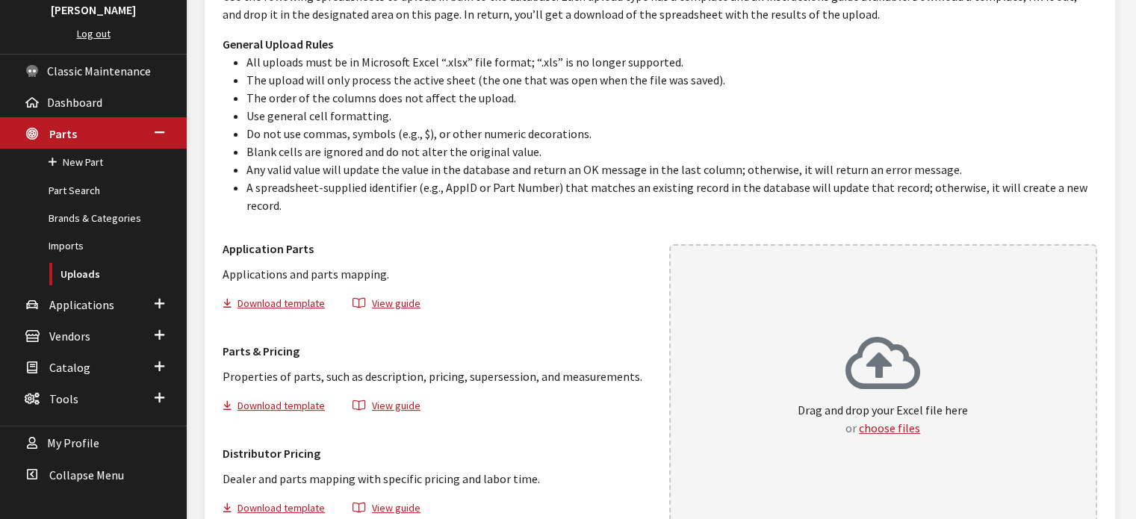
scroll to position [244, 0]
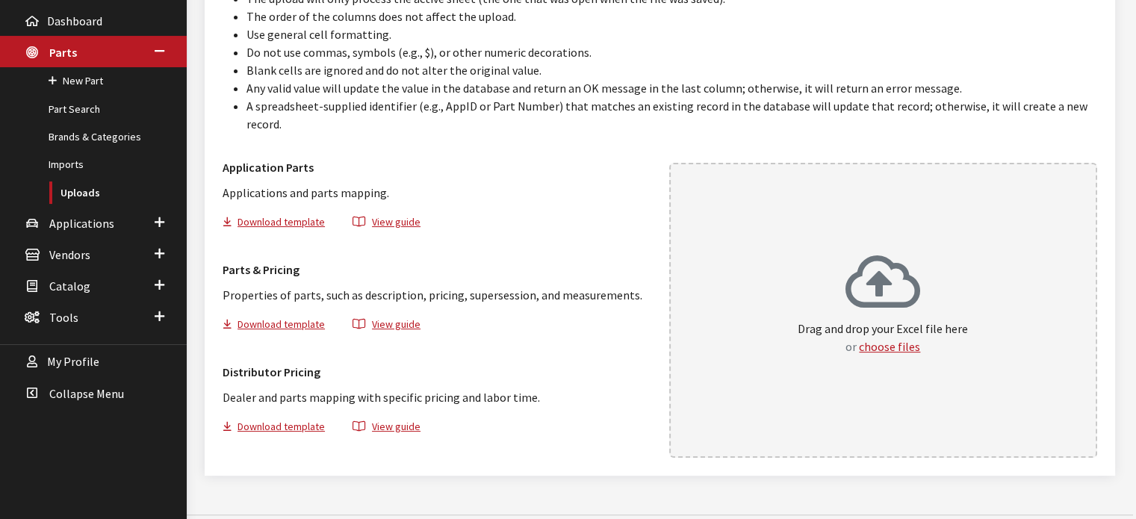
click at [881, 254] on icon at bounding box center [883, 284] width 75 height 60
